Goal: Task Accomplishment & Management: Manage account settings

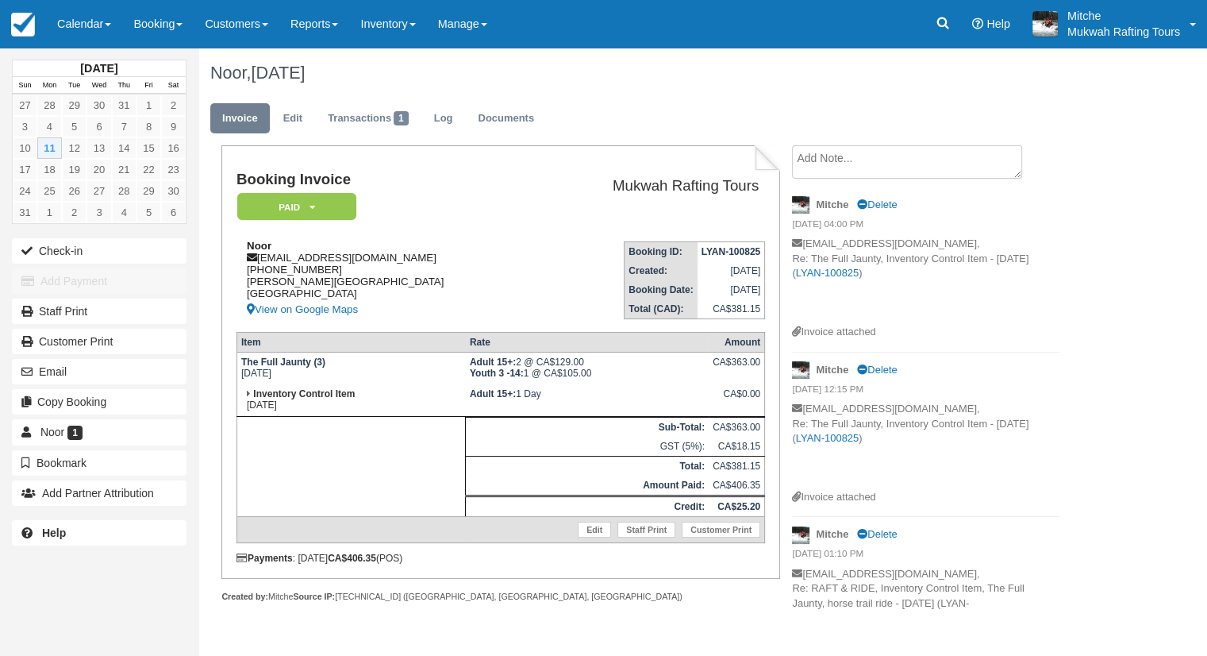
click at [464, 252] on div "Noor noor.h4@yahoo.com 1 (780) 872-3086 Lloyd, Alberta Canada View on Google Ma…" at bounding box center [386, 279] width 299 height 79
click at [613, 98] on ul "Invoice Edit Transactions 1 Log Documents" at bounding box center [651, 122] width 882 height 48
click at [682, 95] on div "Noor, August 11 2025" at bounding box center [651, 73] width 906 height 51
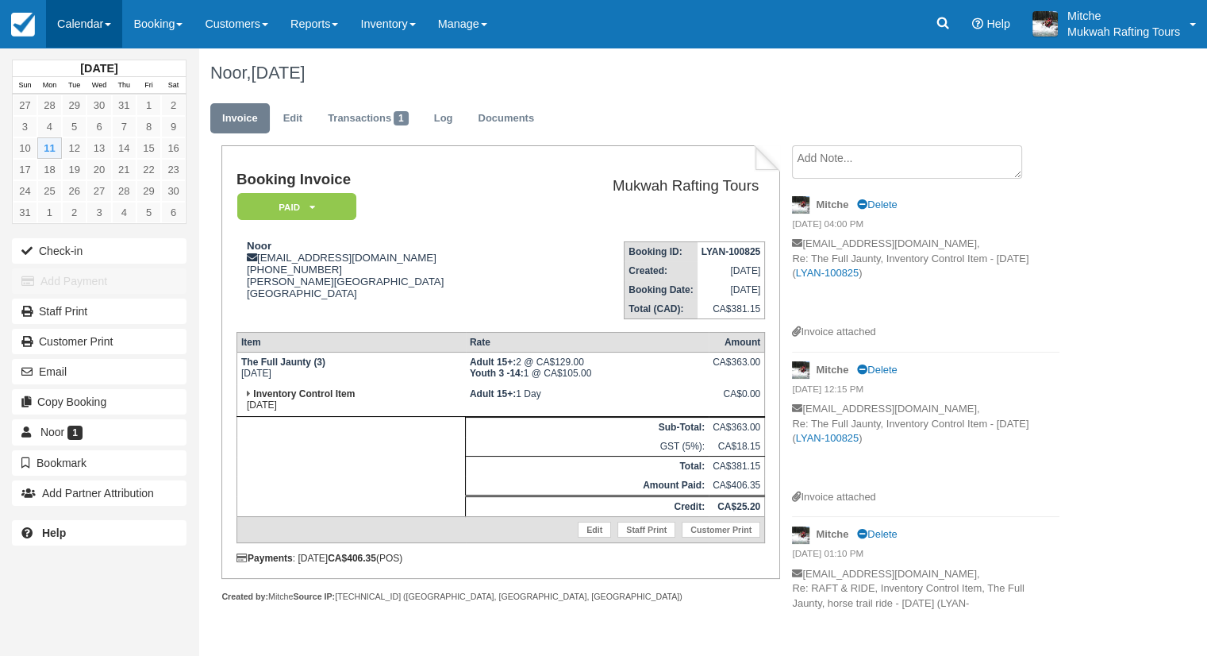
click at [82, 23] on link "Calendar" at bounding box center [84, 24] width 76 height 48
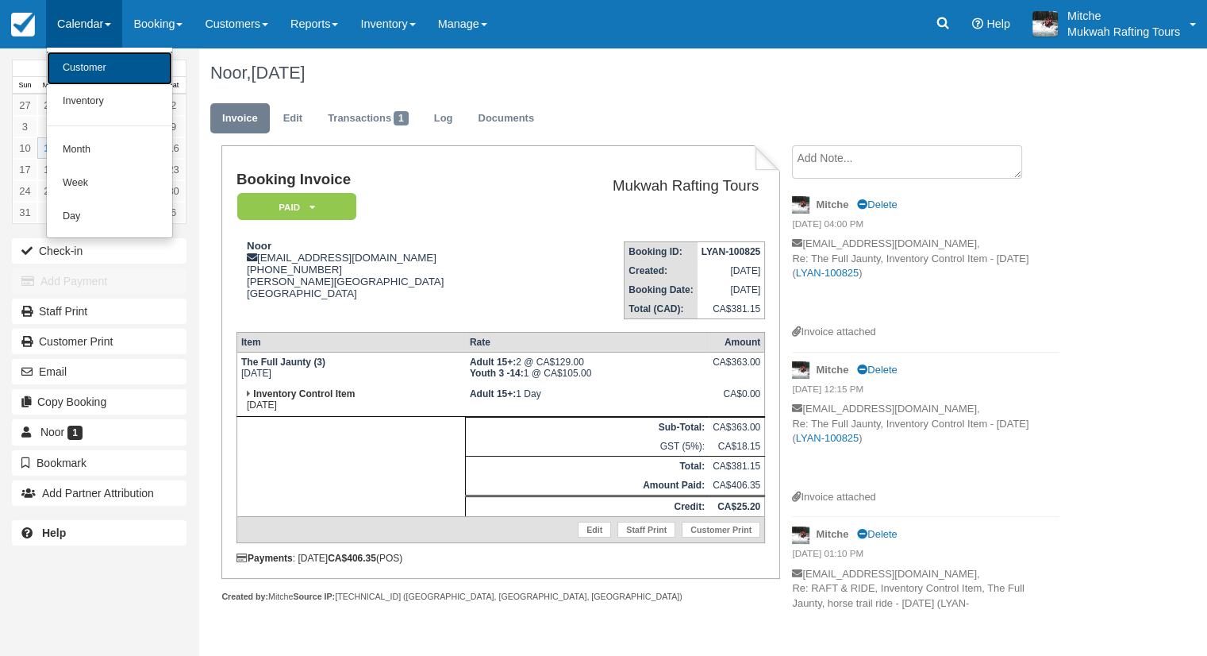
click at [94, 75] on link "Customer" at bounding box center [109, 68] width 125 height 33
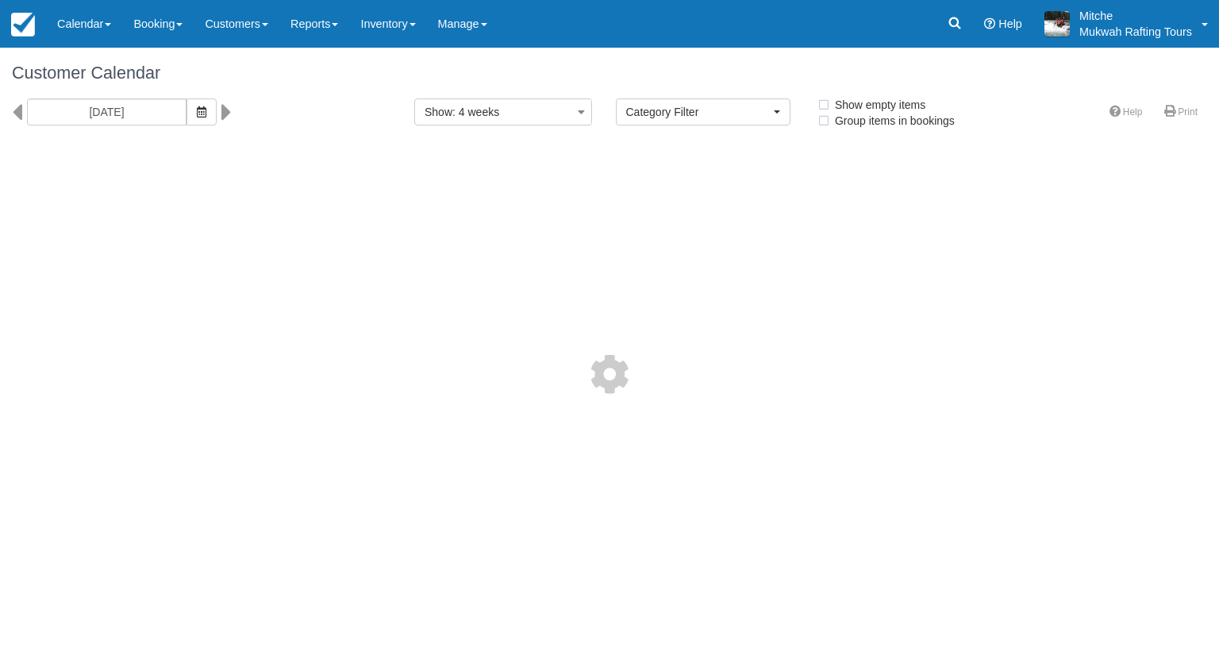
select select
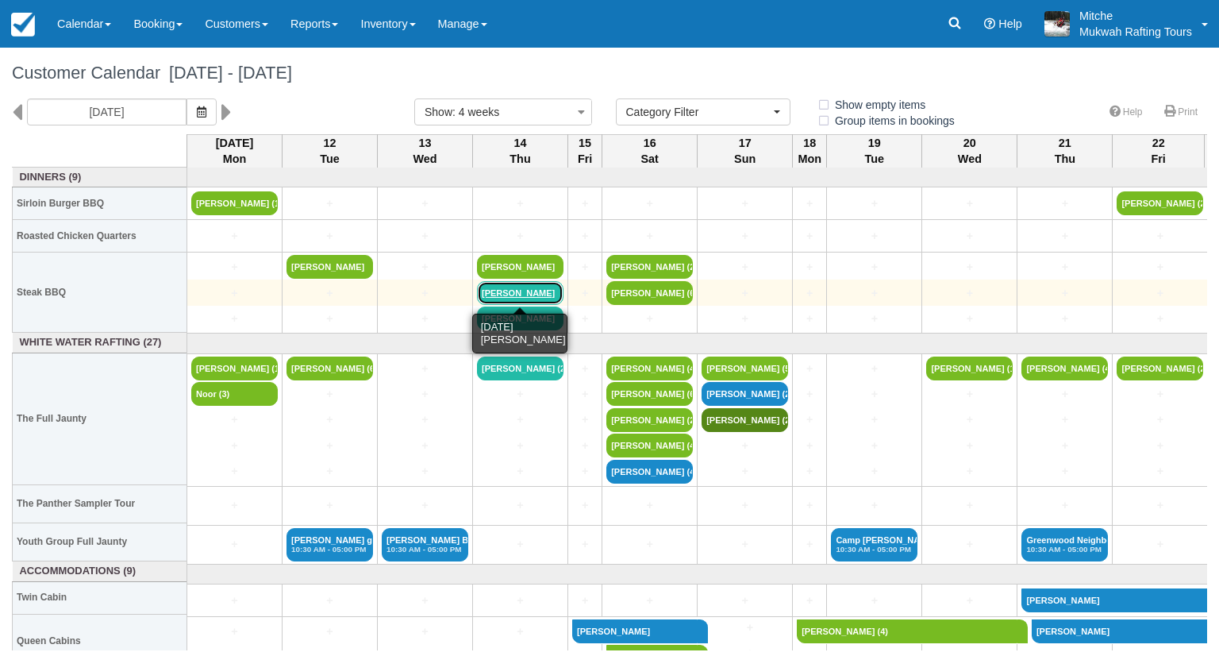
click at [509, 294] on link "[PERSON_NAME]" at bounding box center [520, 293] width 87 height 24
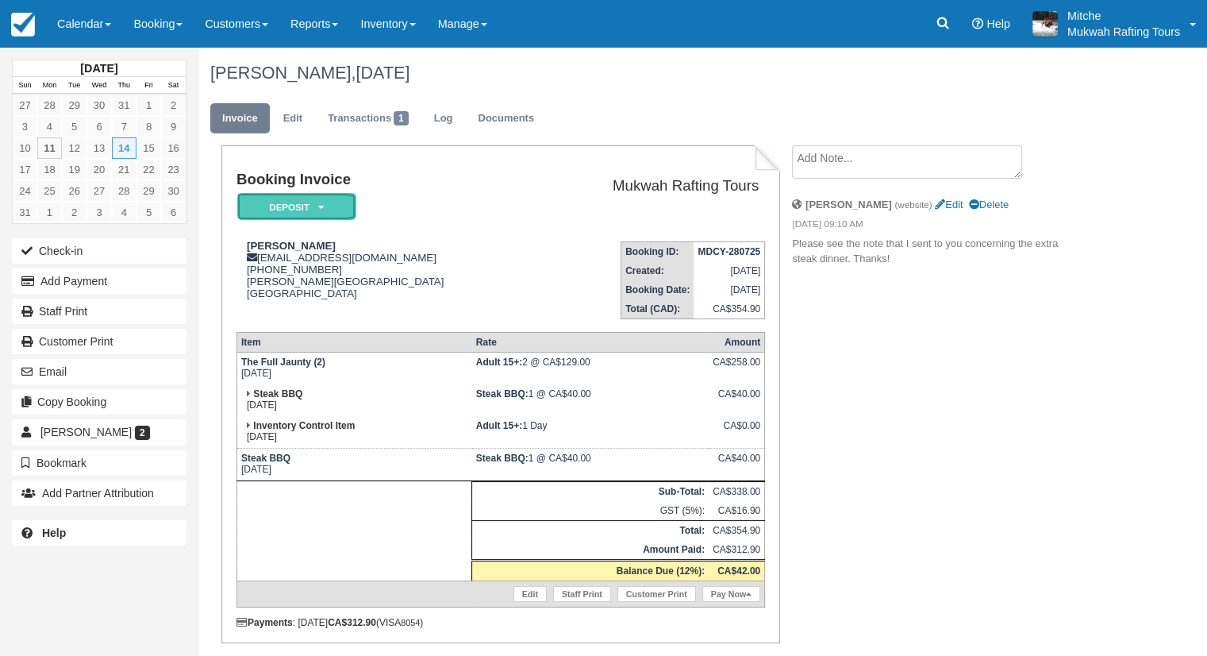
click at [340, 211] on em "Deposit" at bounding box center [296, 207] width 119 height 28
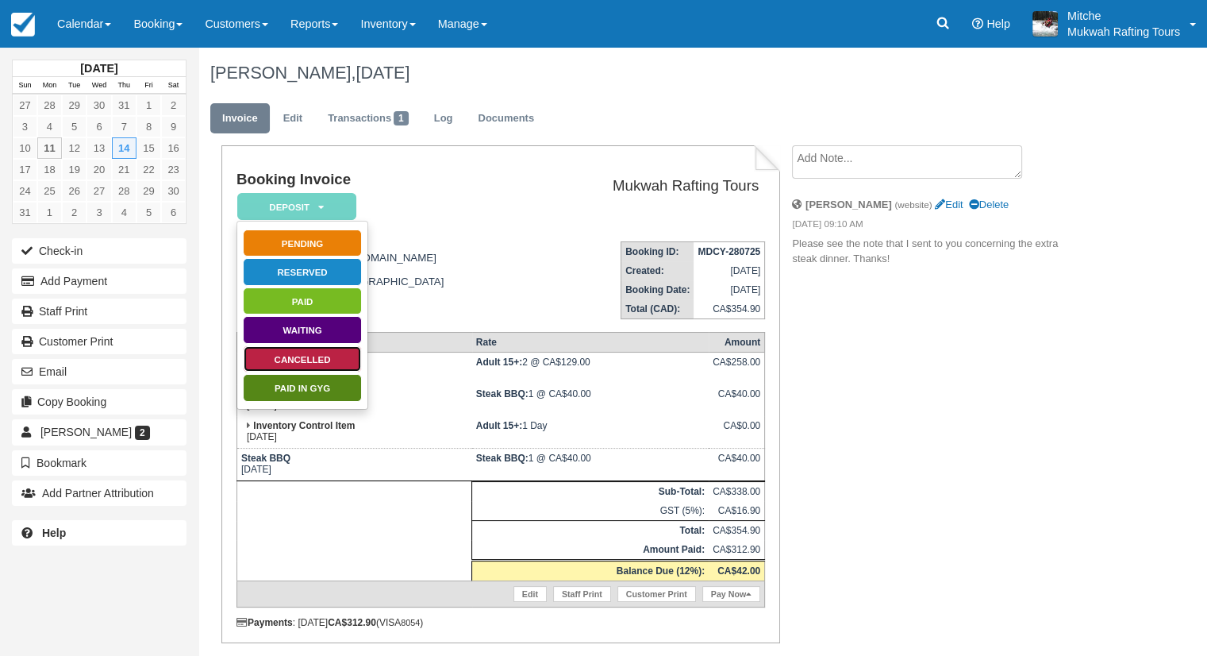
click at [310, 363] on link "Cancelled" at bounding box center [302, 359] width 119 height 28
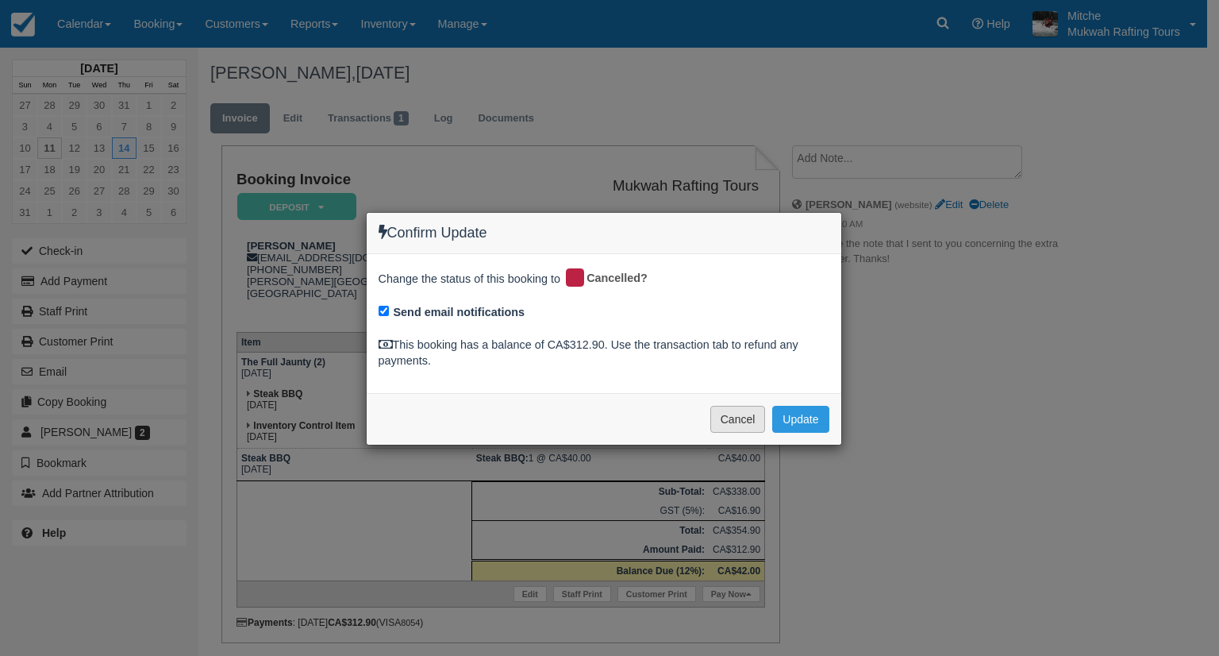
click at [731, 421] on button "Cancel" at bounding box center [738, 419] width 56 height 27
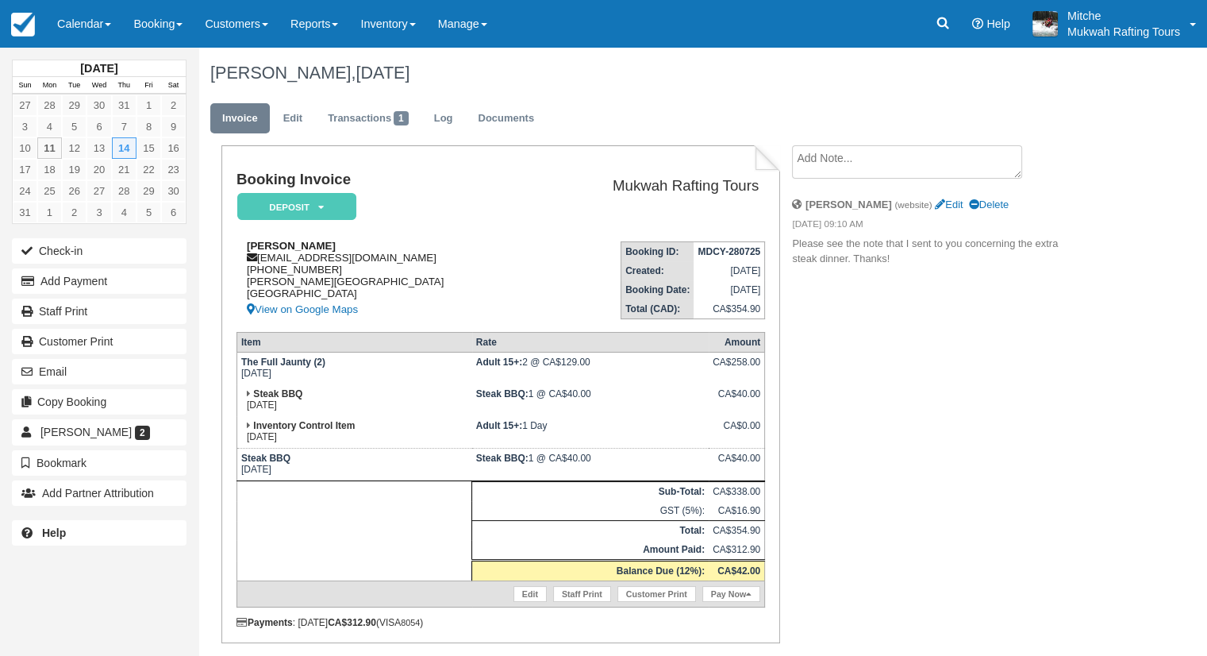
click at [422, 262] on div "[PERSON_NAME] [EMAIL_ADDRESS][DOMAIN_NAME] 1 (519) 440-[GEOGRAPHIC_DATA][PERSON…" at bounding box center [386, 279] width 299 height 79
click at [472, 286] on div "[PERSON_NAME] [EMAIL_ADDRESS][DOMAIN_NAME] 1 (519) 440-[GEOGRAPHIC_DATA][PERSON…" at bounding box center [386, 279] width 299 height 79
click at [536, 231] on td "Booking ID: MDCY-280725 Created: [DATE] Booking Date: [DATE] Total (CAD): CA$35…" at bounding box center [650, 274] width 229 height 90
